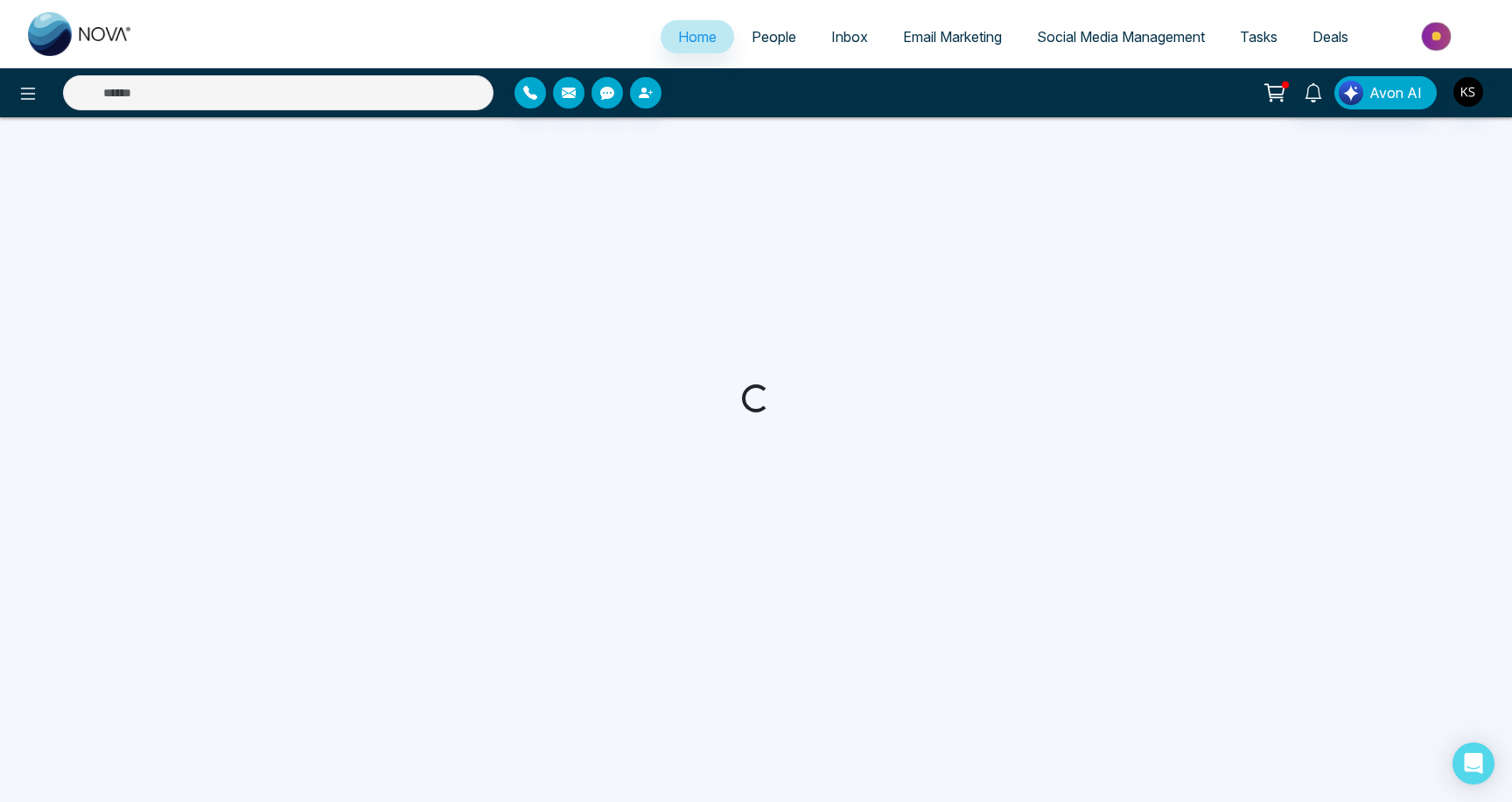
select select "*"
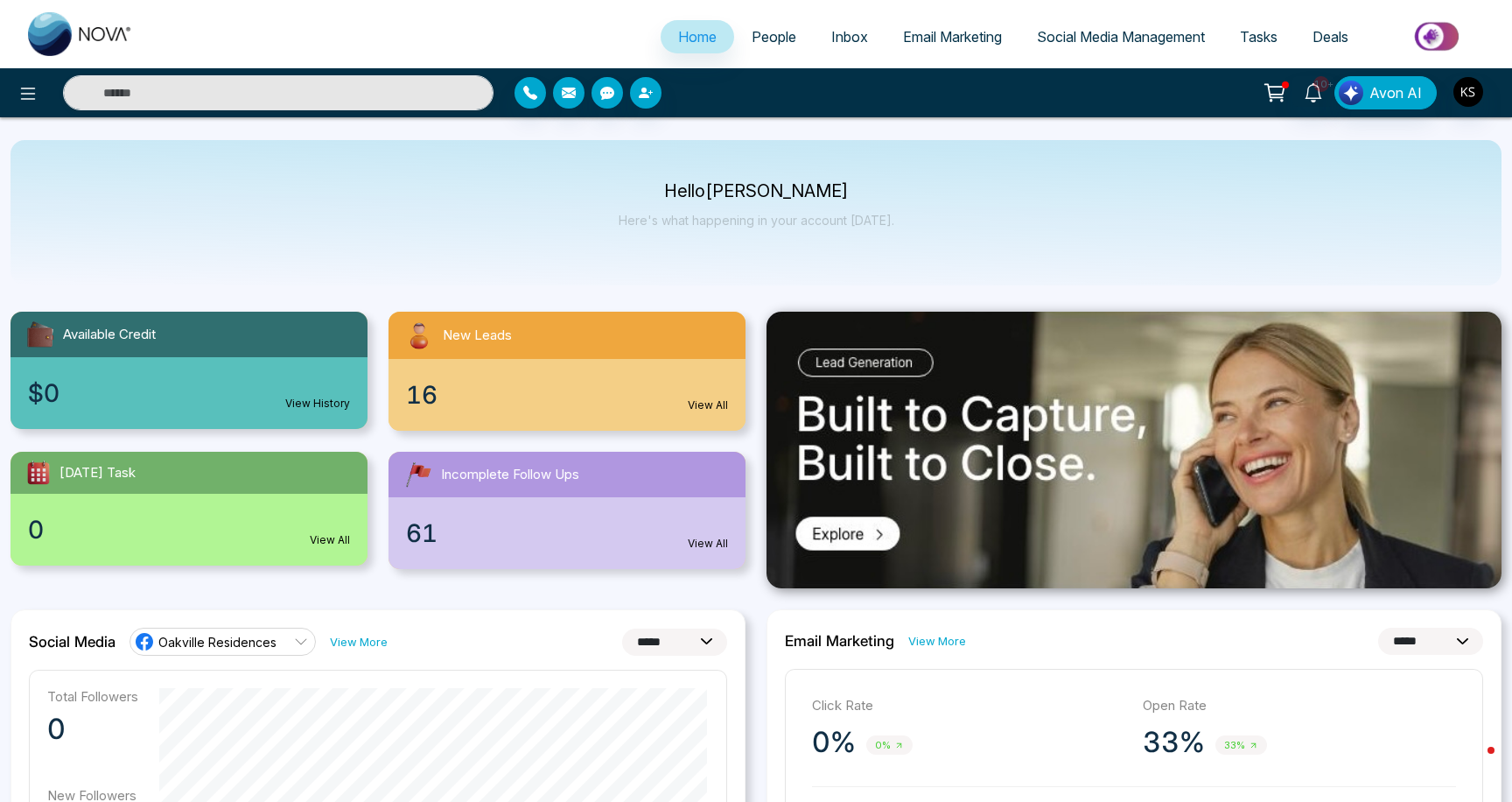
click at [761, 25] on link "People" at bounding box center [773, 36] width 80 height 33
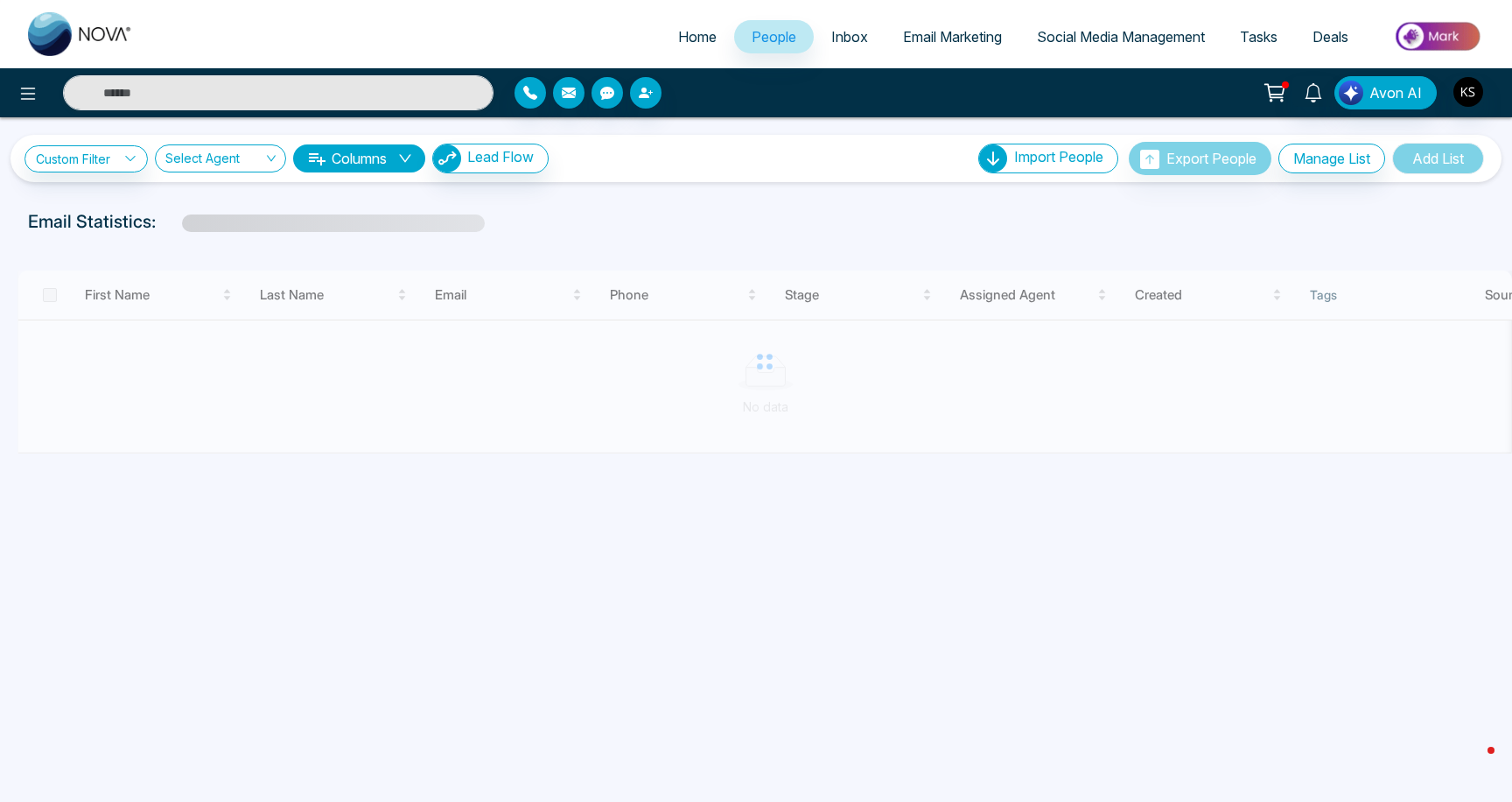
click at [855, 40] on link "Inbox" at bounding box center [849, 36] width 72 height 33
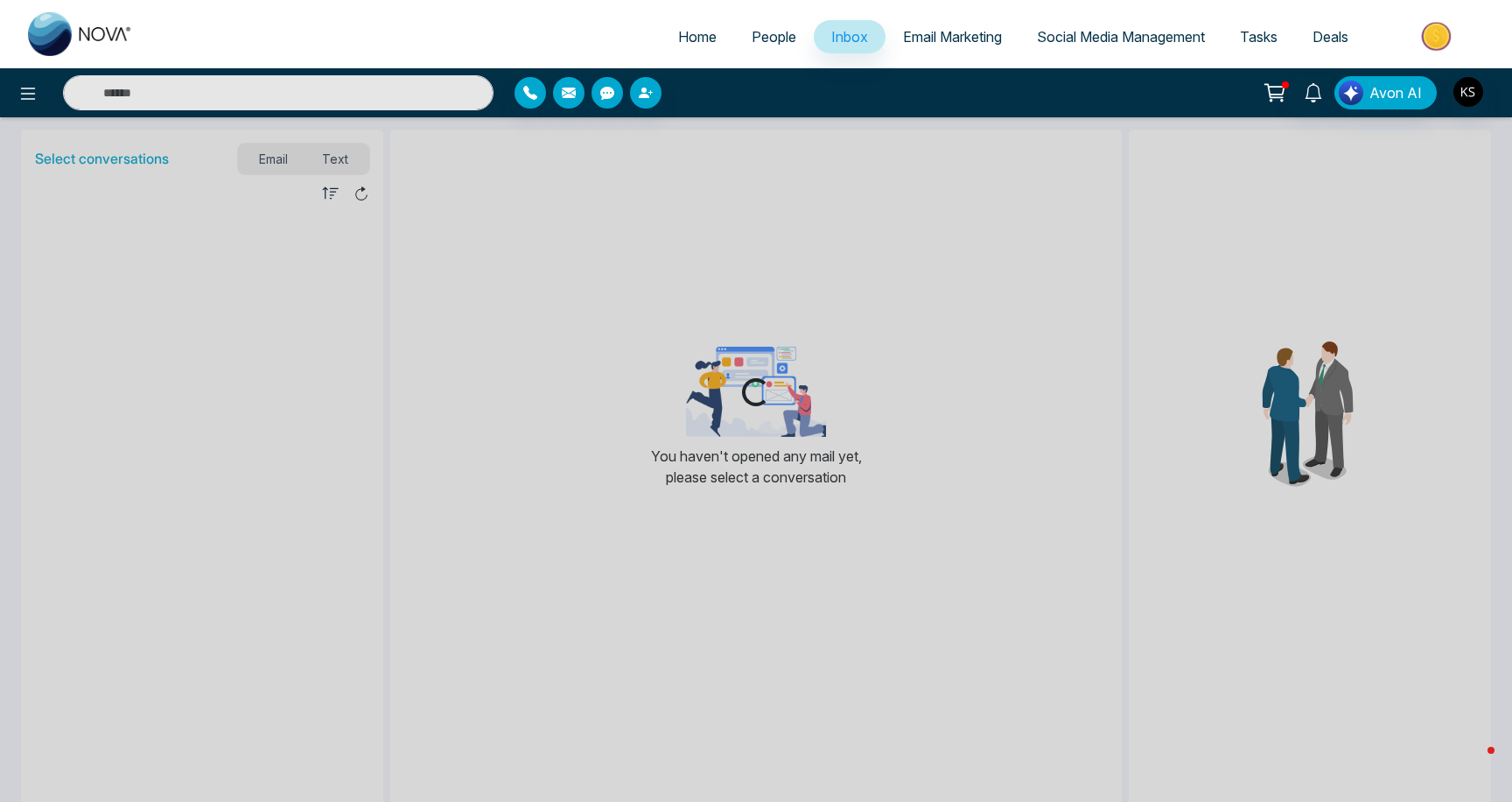
click at [916, 35] on span "Email Marketing" at bounding box center [952, 37] width 98 height 18
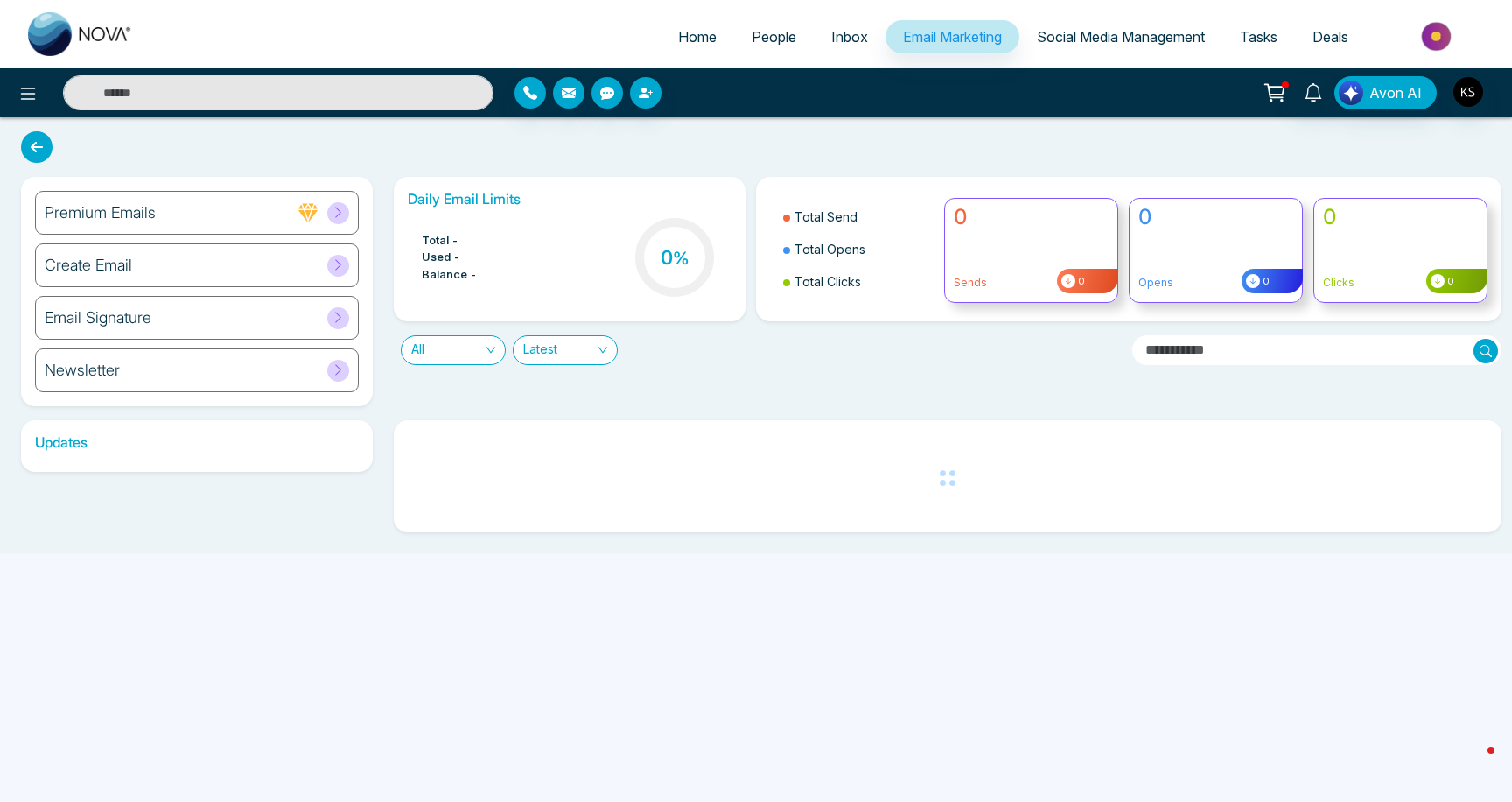
click at [149, 226] on div "Premium Emails" at bounding box center [197, 212] width 324 height 44
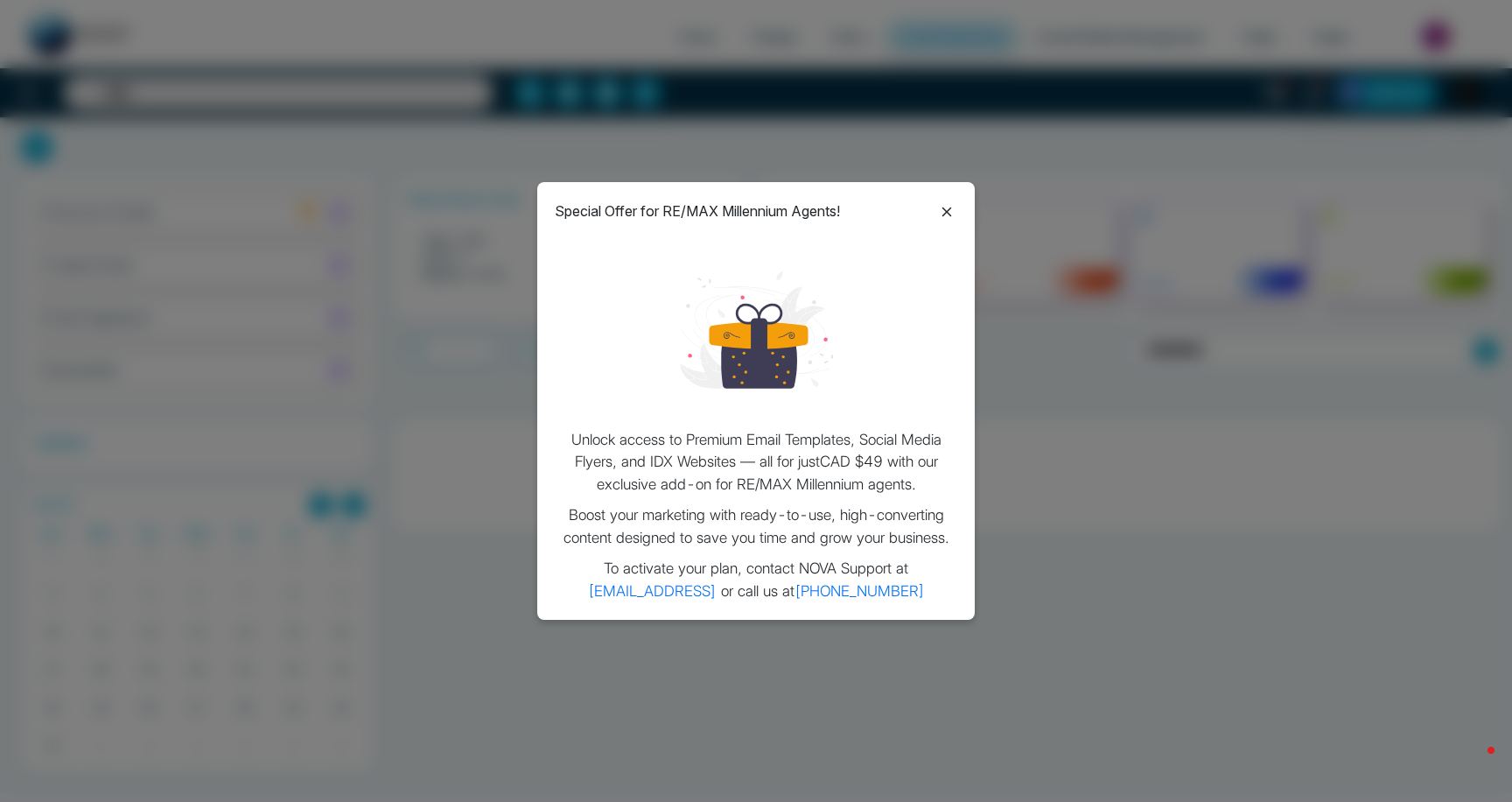
click at [954, 216] on icon at bounding box center [946, 211] width 21 height 21
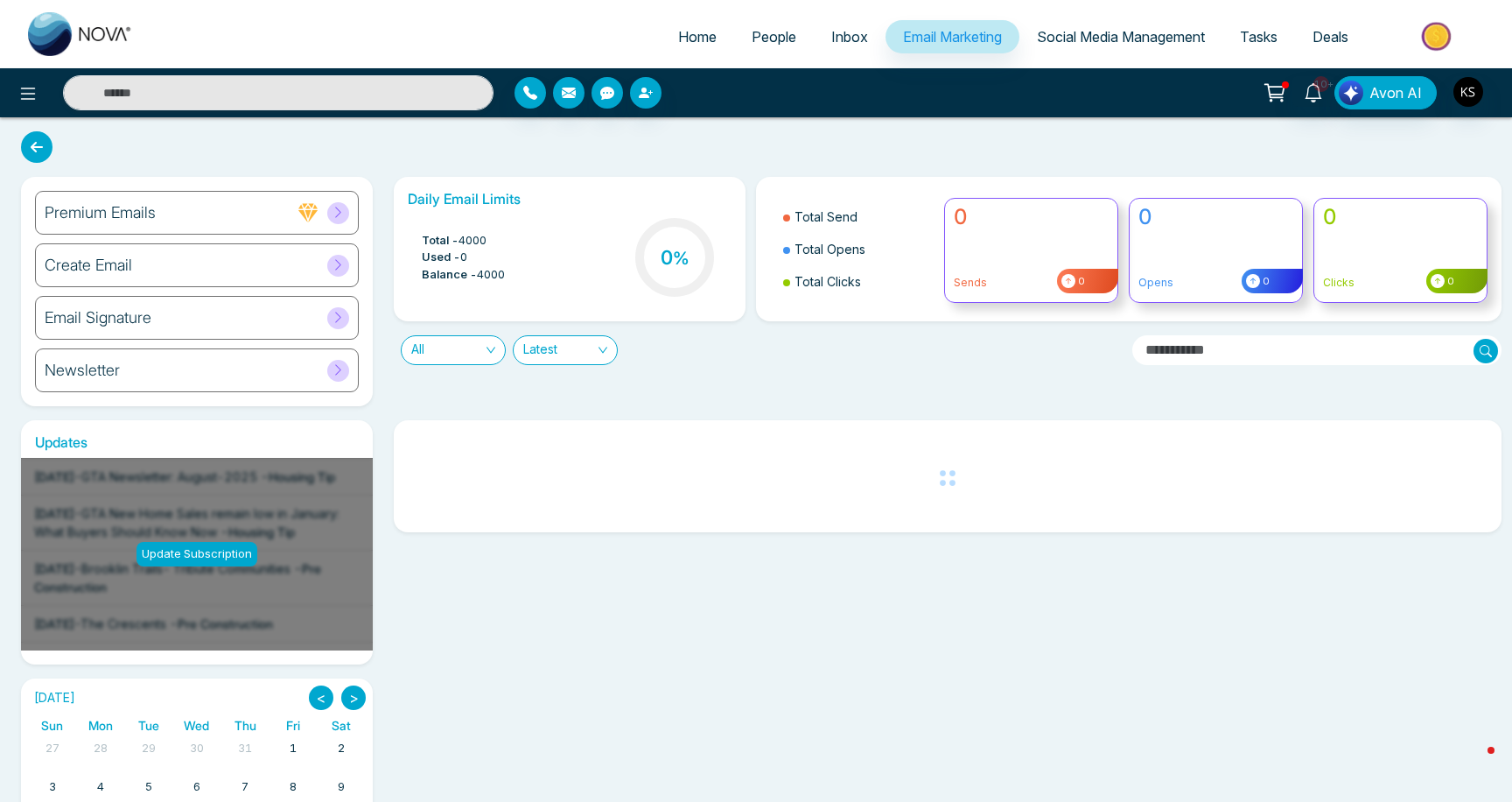
click at [223, 260] on div "Create Email" at bounding box center [197, 265] width 324 height 44
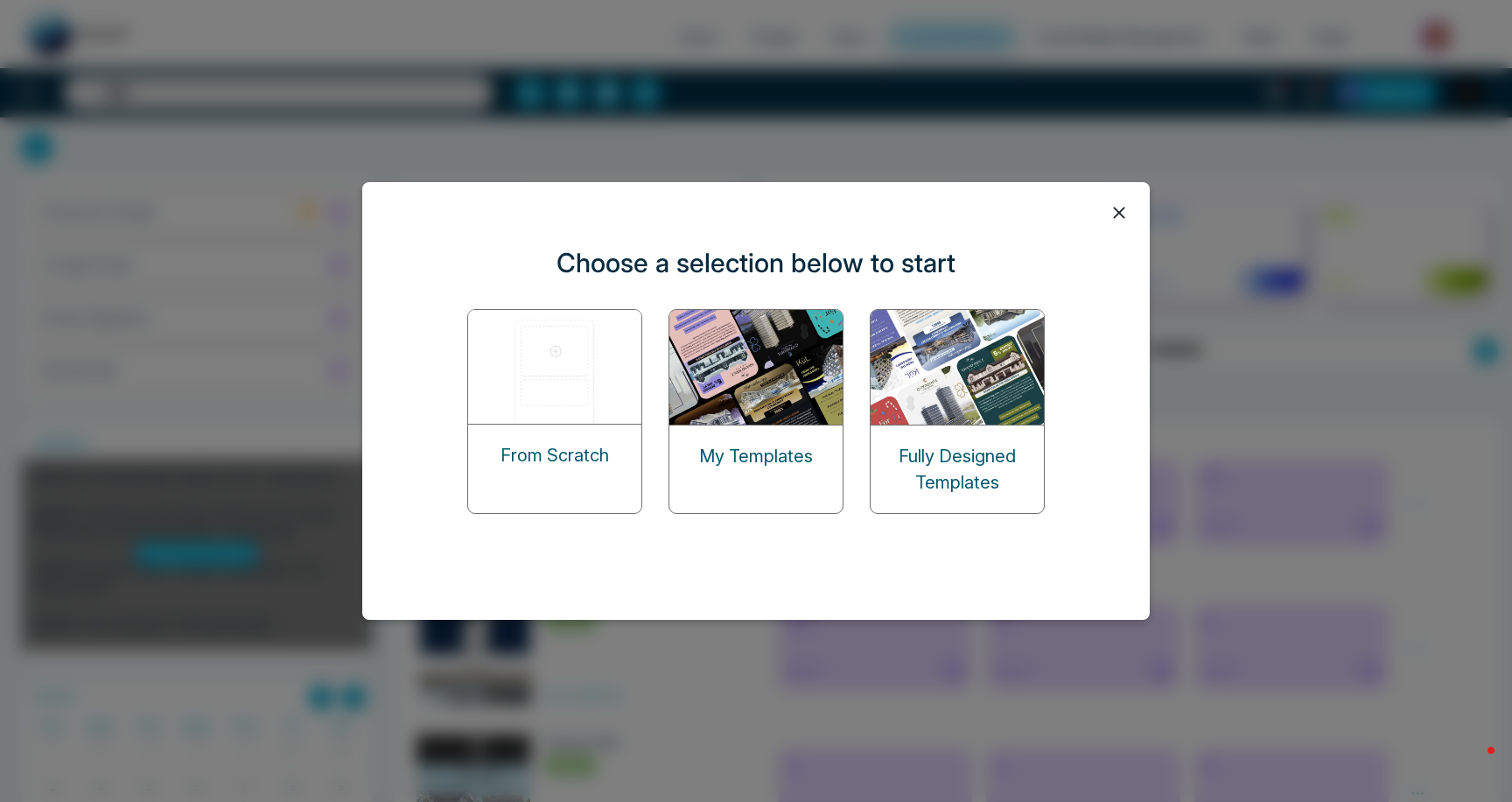
click at [1111, 218] on icon at bounding box center [1118, 212] width 26 height 26
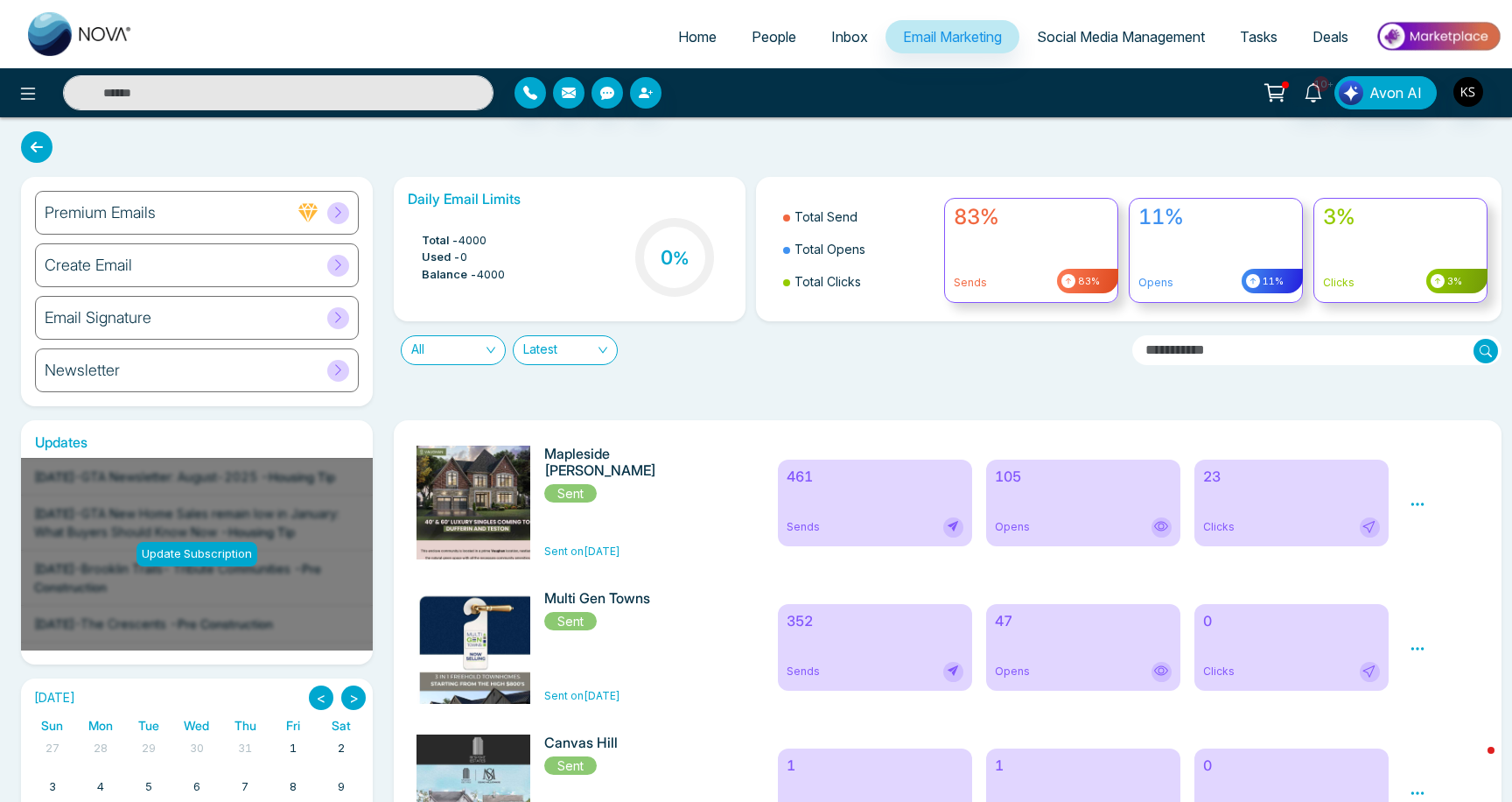
click at [691, 47] on link "Home" at bounding box center [697, 36] width 73 height 33
select select "*"
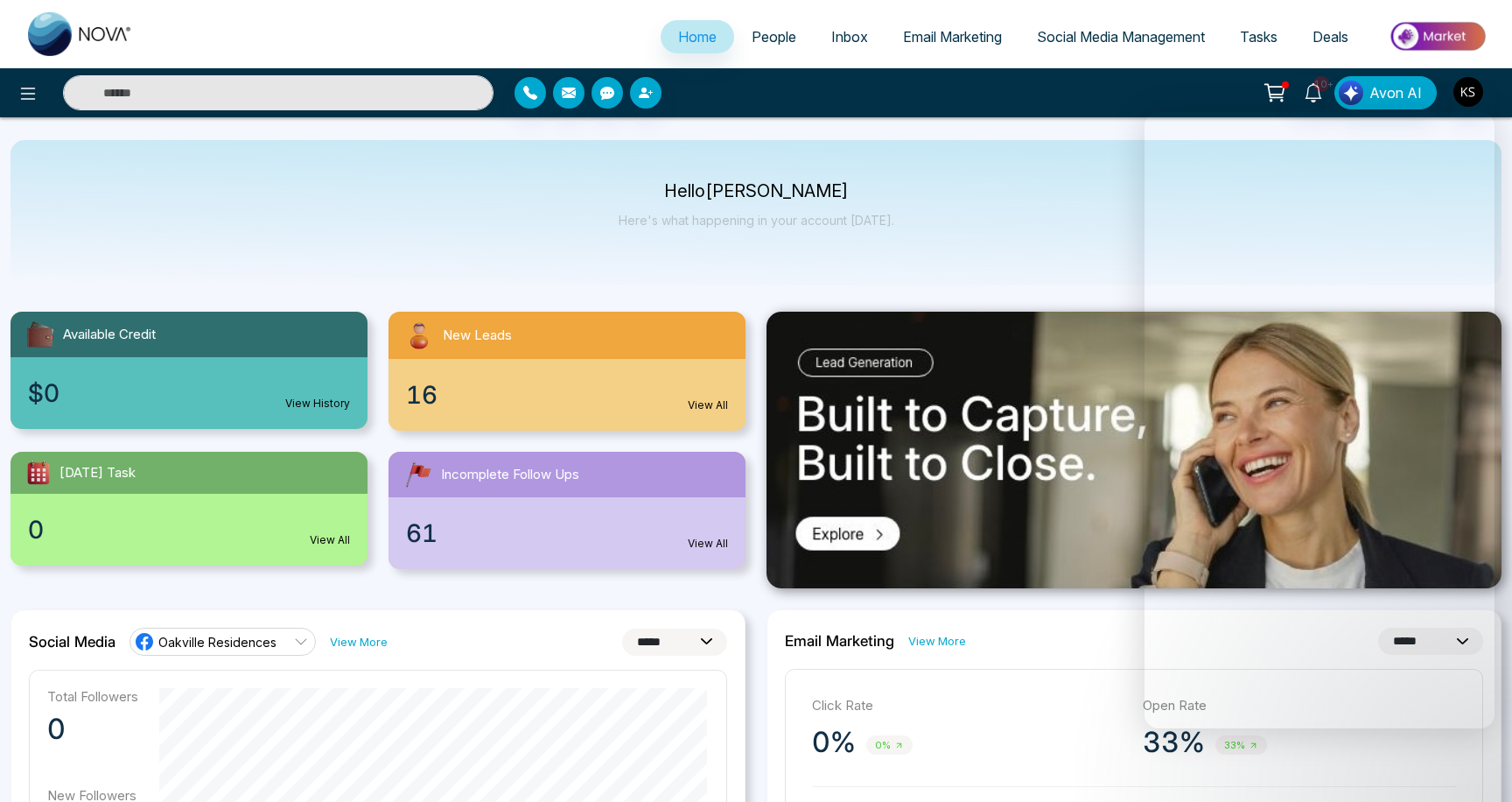
click at [395, 214] on div "Hello [PERSON_NAME] Here's what happening in your account [DATE]." at bounding box center [756, 212] width 1491 height 145
